Goal: Transaction & Acquisition: Purchase product/service

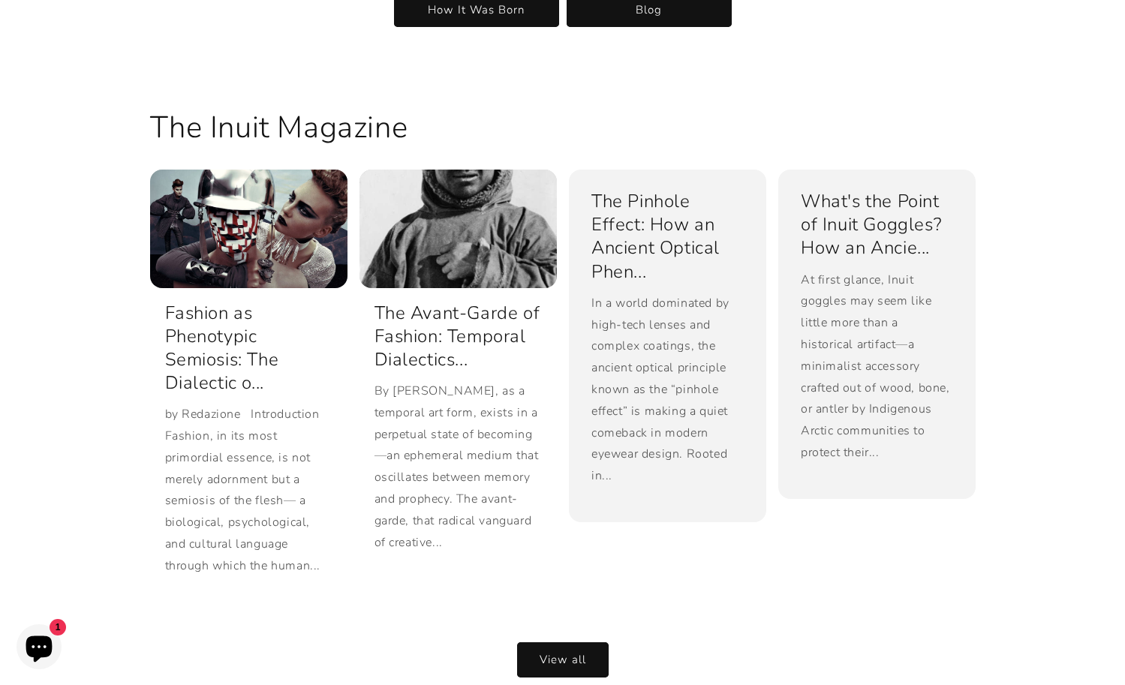
scroll to position [3065, 0]
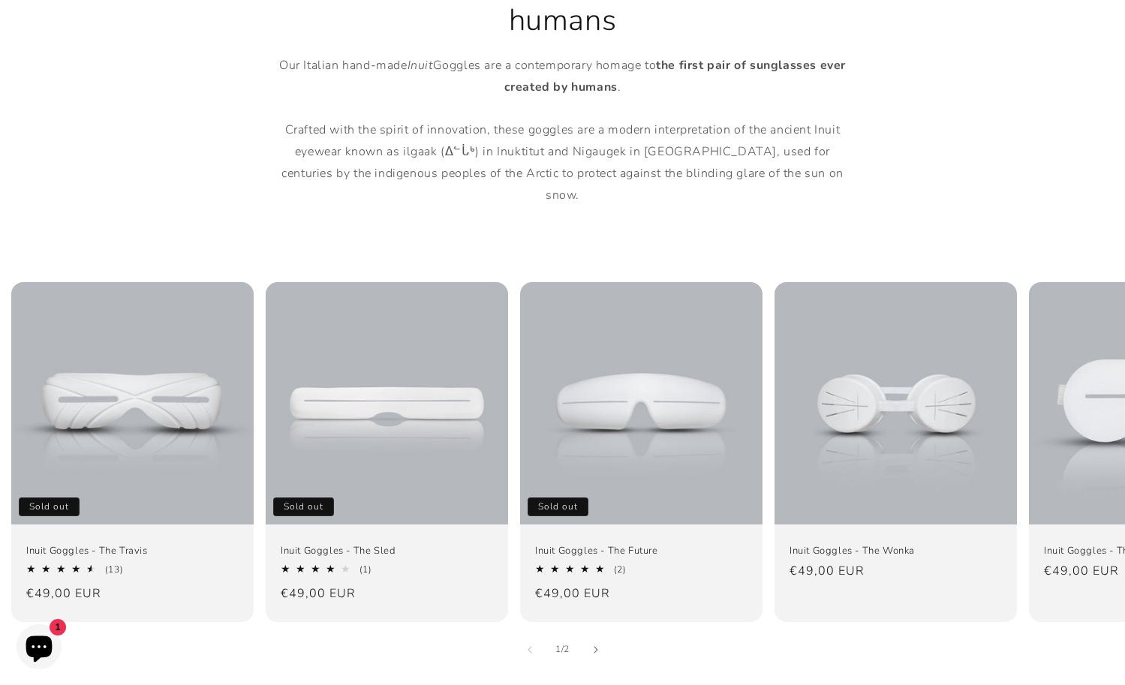
scroll to position [826, 0]
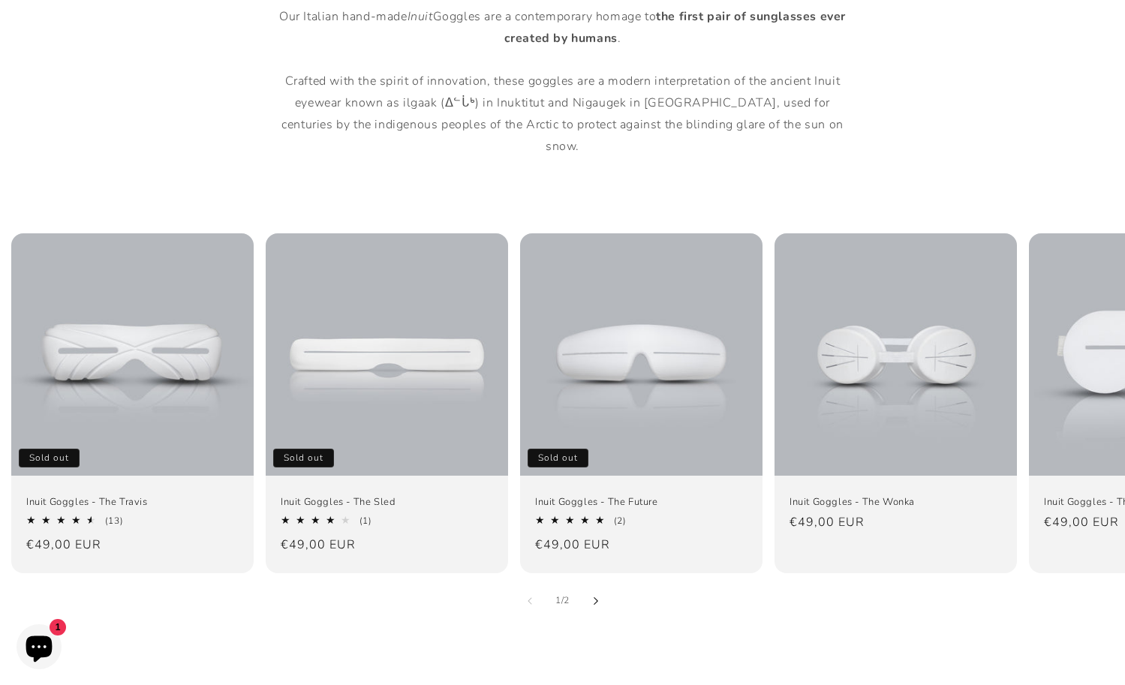
click at [594, 585] on button "Slide right" at bounding box center [596, 601] width 33 height 33
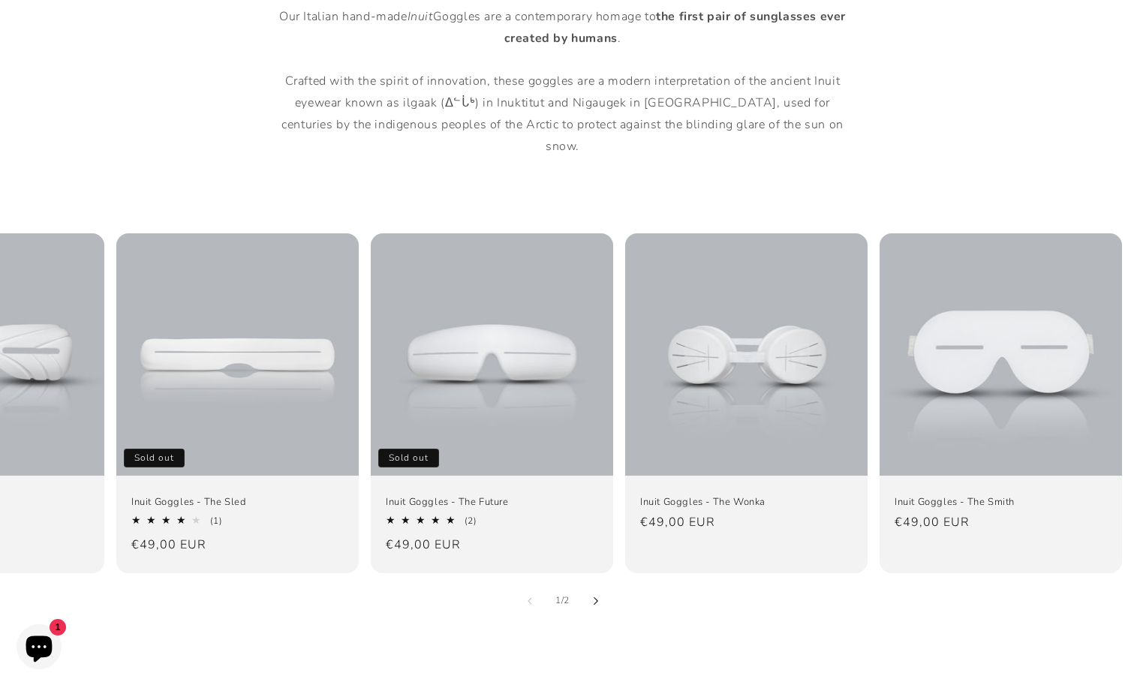
scroll to position [0, 158]
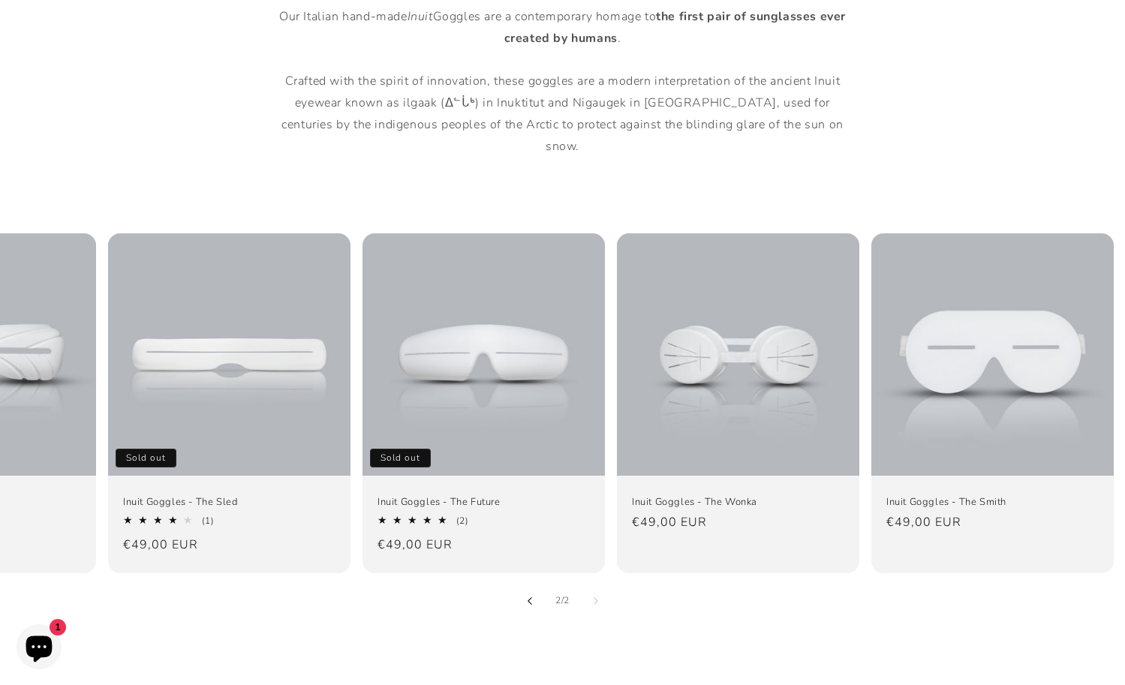
click at [537, 585] on button "Slide left" at bounding box center [530, 601] width 33 height 33
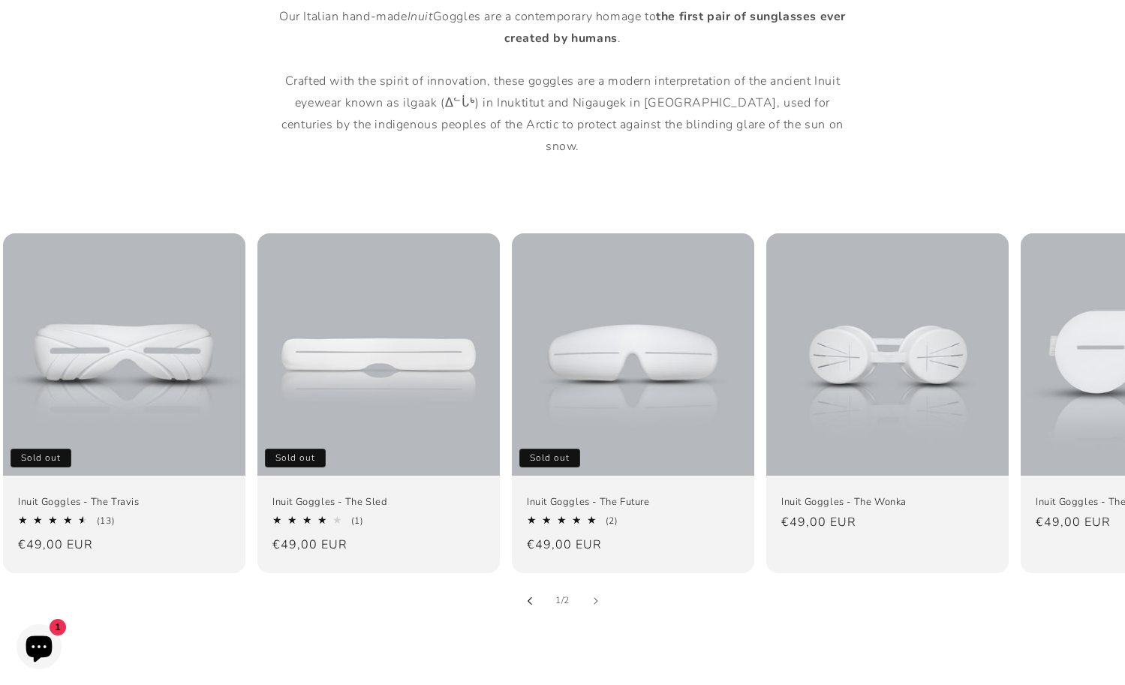
scroll to position [0, 0]
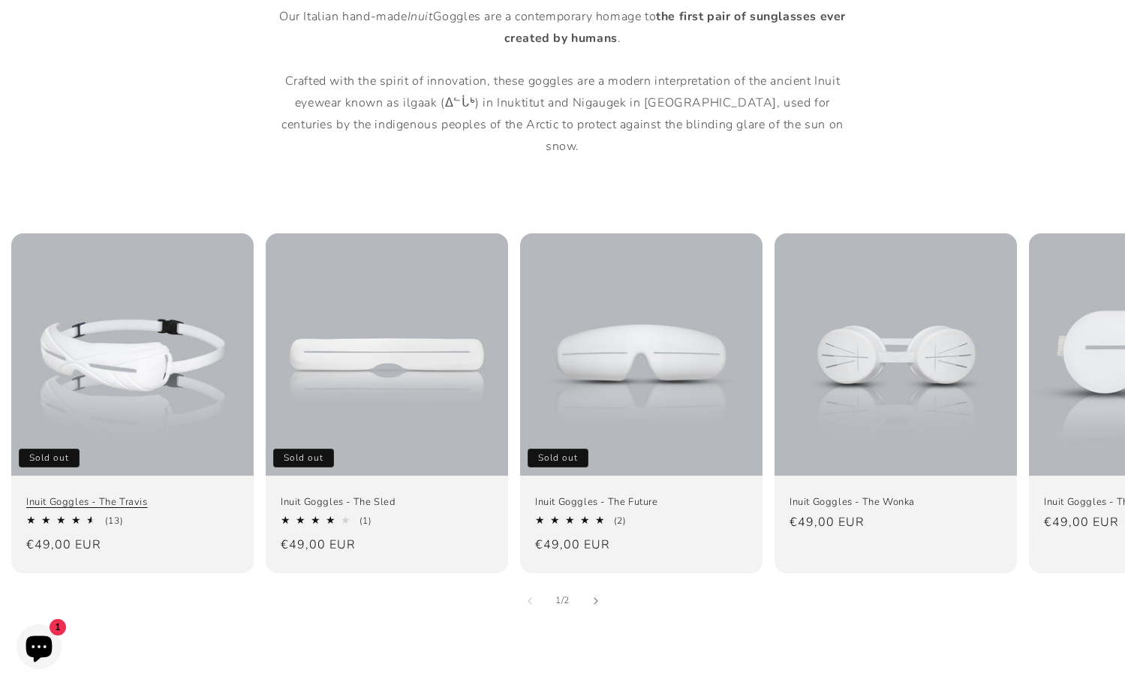
click at [148, 496] on link "Inuit Goggles - The Travis" at bounding box center [132, 502] width 212 height 13
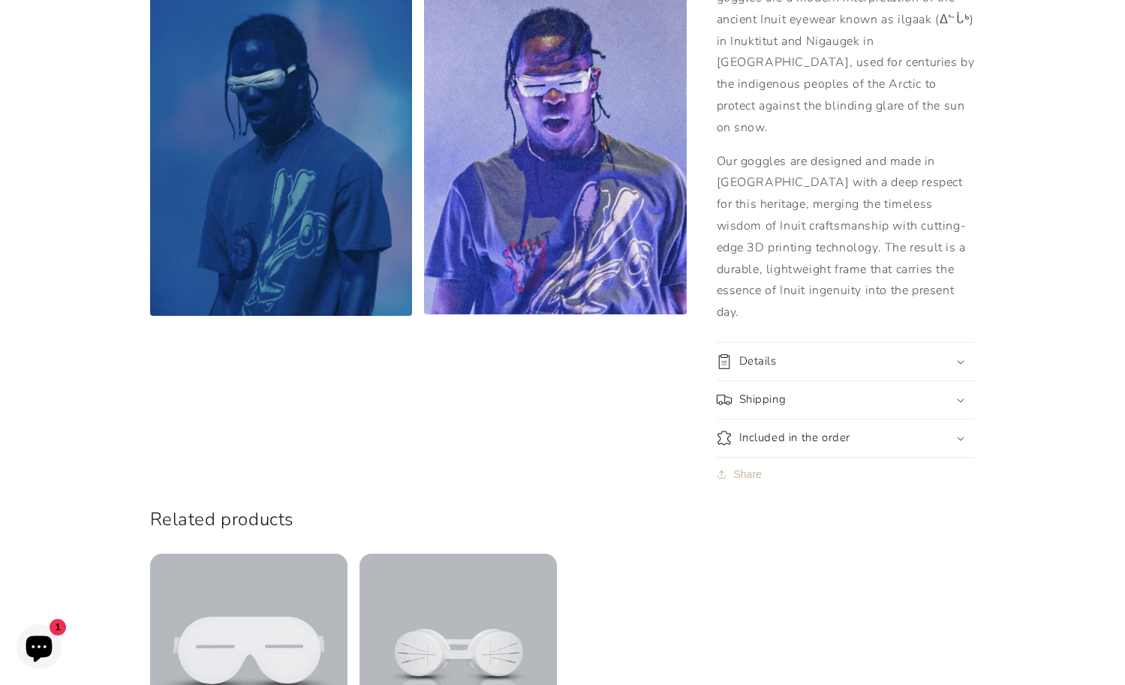
scroll to position [1276, 0]
